Goal: Navigation & Orientation: Find specific page/section

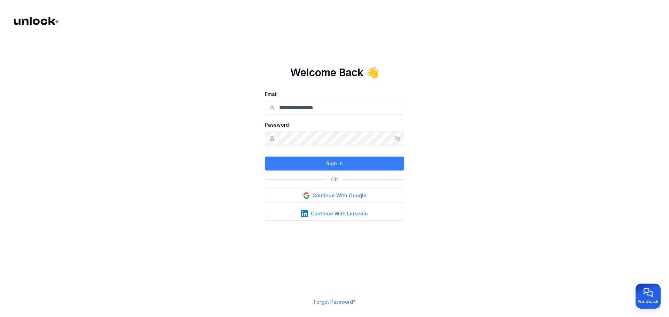
click at [320, 113] on input "Email" at bounding box center [334, 108] width 139 height 14
type input "**********"
click at [397, 137] on icon "Show/hide password" at bounding box center [397, 139] width 6 height 6
click at [377, 159] on button "Sign In" at bounding box center [334, 164] width 139 height 14
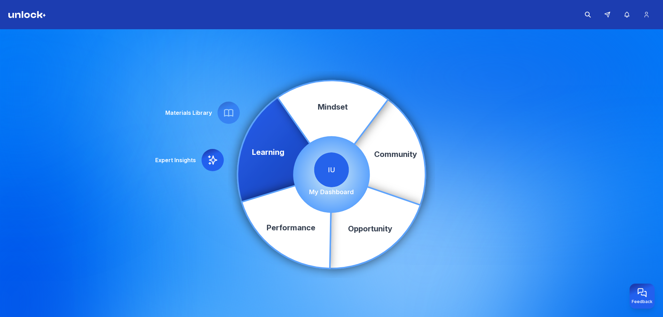
click at [344, 189] on p "My Dashboard" at bounding box center [331, 192] width 45 height 10
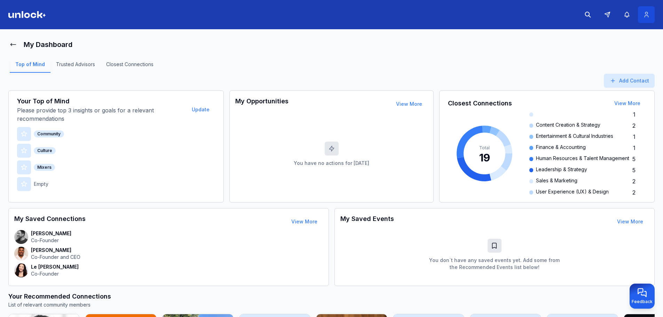
drag, startPoint x: 649, startPoint y: 14, endPoint x: 646, endPoint y: 17, distance: 4.4
click at [649, 14] on icon at bounding box center [646, 14] width 7 height 7
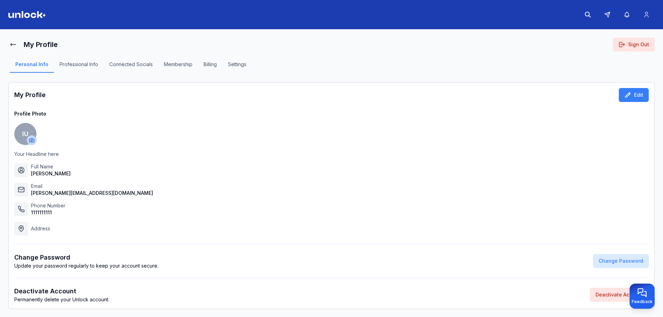
click at [28, 17] on img at bounding box center [27, 14] width 38 height 7
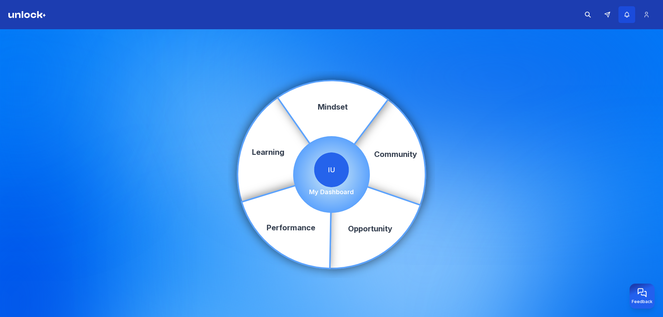
click at [633, 17] on button "button" at bounding box center [627, 14] width 17 height 17
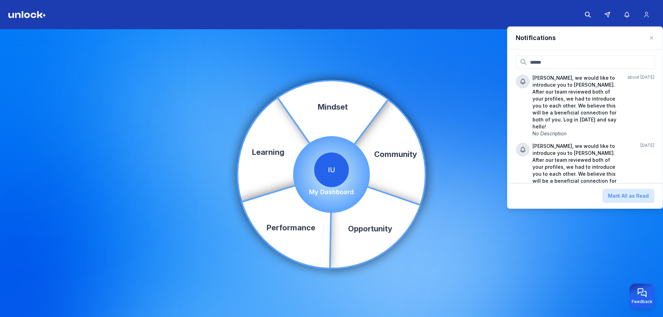
click at [451, 61] on div "Community Learning Opportunity Performance Mindset IU My Dashboard" at bounding box center [331, 174] width 663 height 291
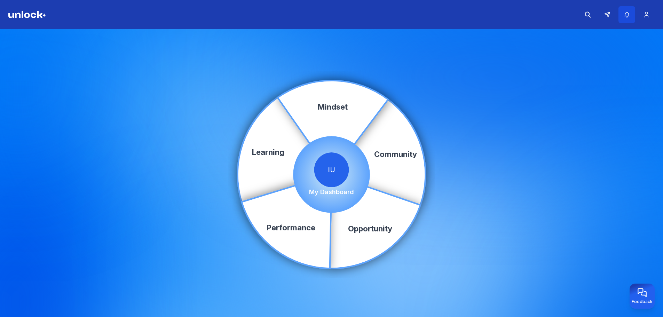
click at [632, 18] on button "button" at bounding box center [627, 14] width 17 height 17
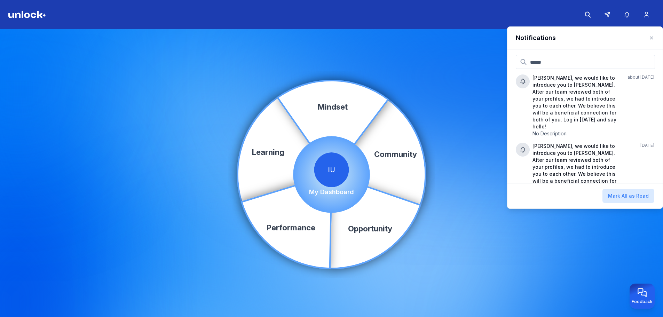
click at [394, 81] on icon "Community Learning Opportunity Performance Mindset" at bounding box center [332, 175] width 192 height 192
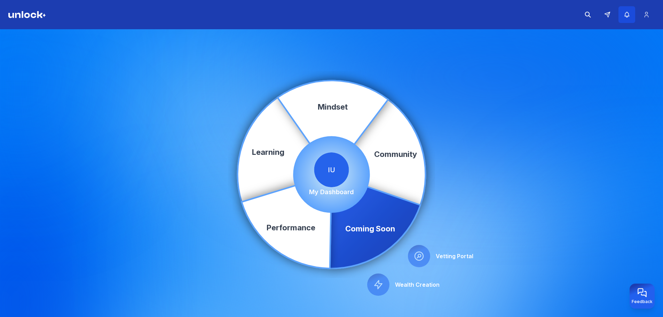
click at [621, 12] on button "button" at bounding box center [627, 14] width 17 height 17
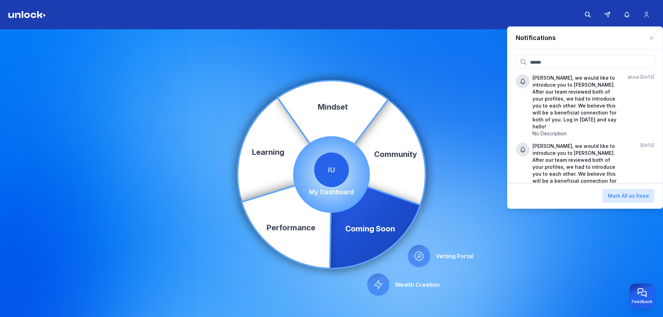
click at [404, 63] on div "Community Learning Coming Soon Performance Mindset Vetting Portal Wealth Creati…" at bounding box center [331, 174] width 663 height 291
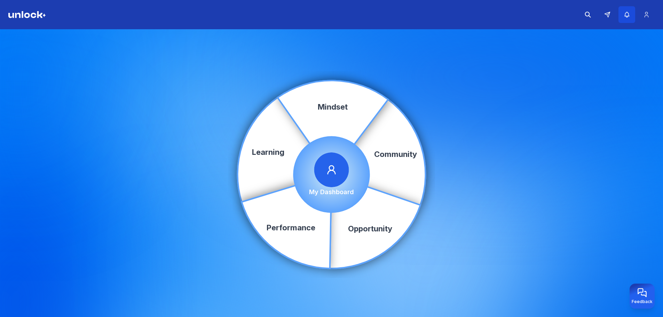
click at [629, 13] on icon "button" at bounding box center [627, 14] width 7 height 7
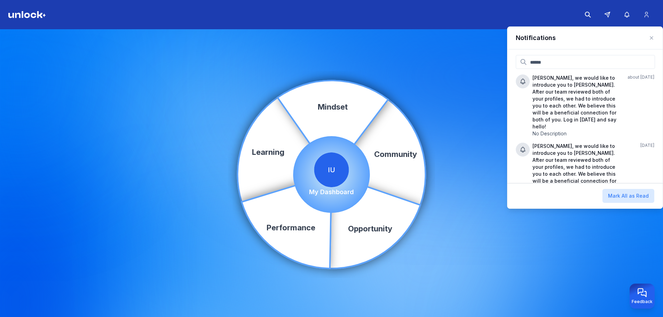
click at [485, 109] on div "Community Learning Opportunity Performance Mindset IU My Dashboard" at bounding box center [331, 174] width 663 height 291
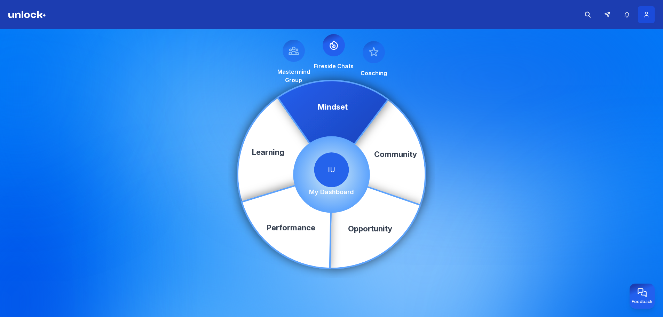
click at [650, 17] on button at bounding box center [646, 14] width 17 height 17
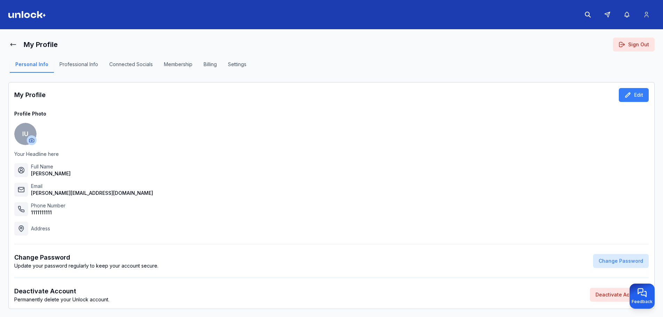
click at [46, 18] on header at bounding box center [331, 14] width 663 height 29
click at [38, 16] on img at bounding box center [27, 14] width 38 height 7
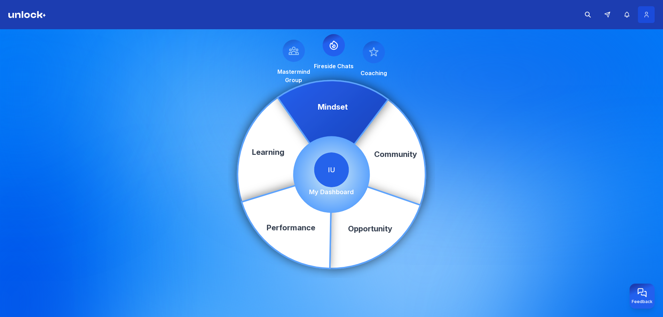
click at [653, 15] on button at bounding box center [646, 14] width 17 height 17
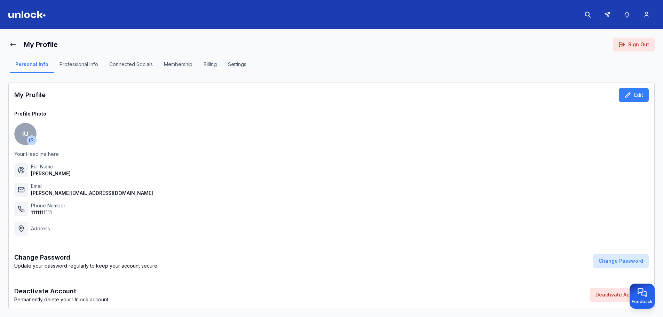
click at [28, 11] on img at bounding box center [27, 14] width 38 height 7
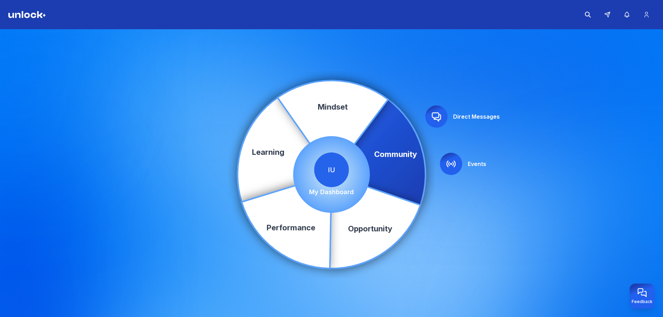
drag, startPoint x: 338, startPoint y: 189, endPoint x: 331, endPoint y: 192, distance: 7.6
click at [333, 191] on p "My Dashboard" at bounding box center [331, 192] width 45 height 10
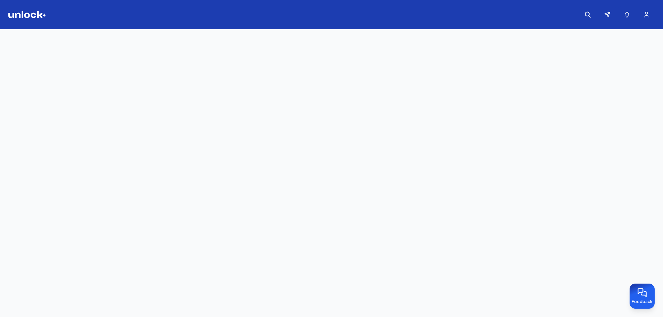
click at [330, 193] on main at bounding box center [331, 174] width 663 height 291
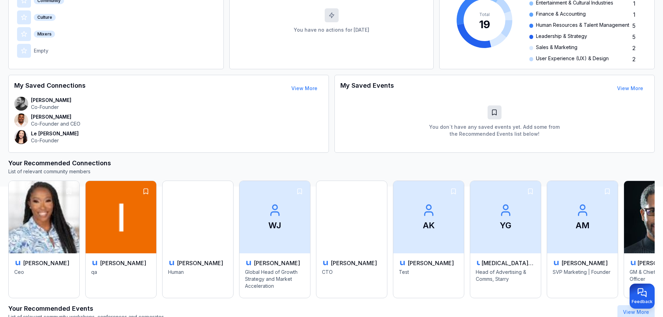
scroll to position [130, 0]
